Goal: Information Seeking & Learning: Learn about a topic

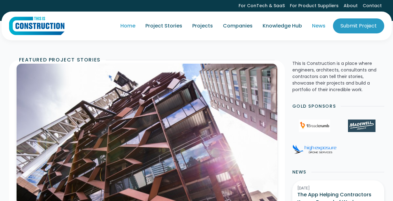
click at [317, 24] on link "News" at bounding box center [318, 26] width 23 height 18
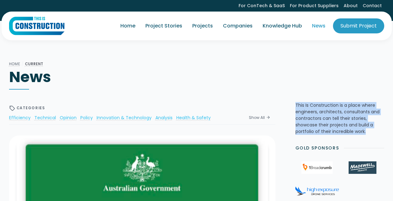
drag, startPoint x: 370, startPoint y: 130, endPoint x: 296, endPoint y: 106, distance: 78.1
click at [296, 106] on p "This Is Construction is a place where engineers, architects, consultants and co…" at bounding box center [340, 118] width 89 height 33
copy p "This Is Construction is a place where engineers, architects, consultants and co…"
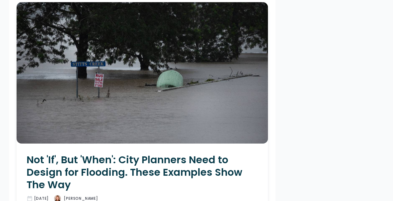
scroll to position [1323, 0]
